Goal: Book appointment/travel/reservation

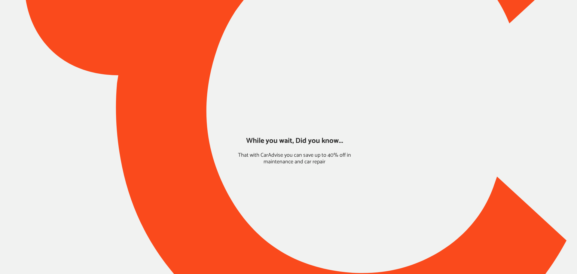
type input "*****"
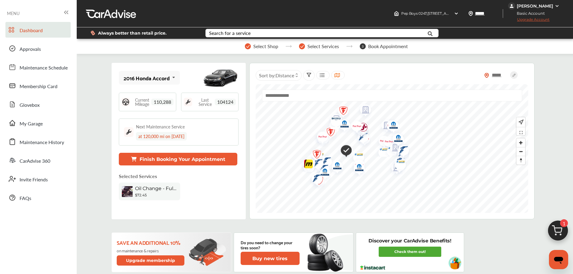
click at [550, 225] on img at bounding box center [557, 232] width 29 height 29
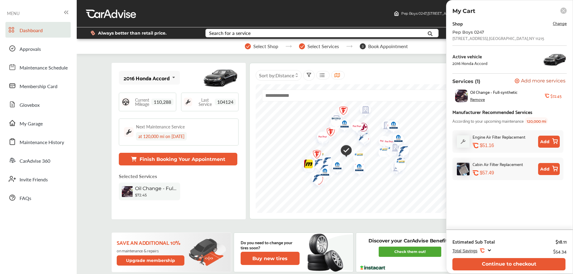
click at [464, 264] on button "Continue to checkout" at bounding box center [508, 264] width 113 height 12
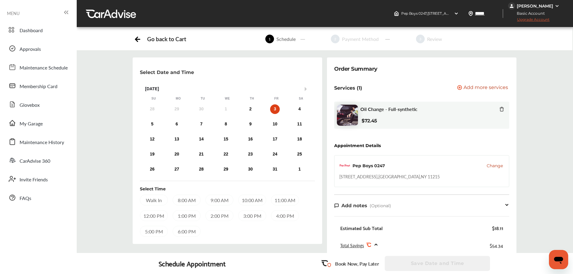
click at [252, 107] on div "2" at bounding box center [251, 109] width 10 height 10
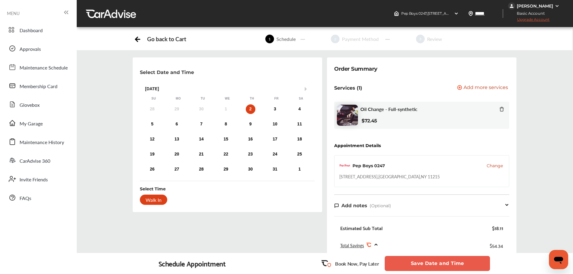
click at [416, 263] on button "Save Date and Time" at bounding box center [436, 263] width 105 height 15
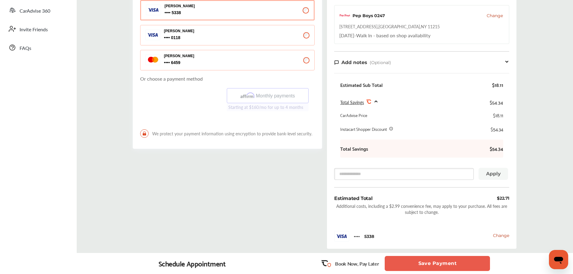
scroll to position [150, 0]
click at [401, 262] on button "Save Payment" at bounding box center [436, 263] width 105 height 15
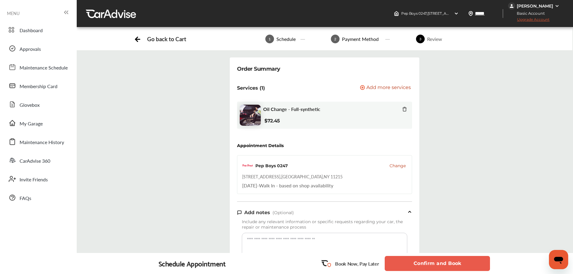
click at [415, 265] on button "Confirm and Book" at bounding box center [436, 263] width 105 height 15
